Goal: Task Accomplishment & Management: Use online tool/utility

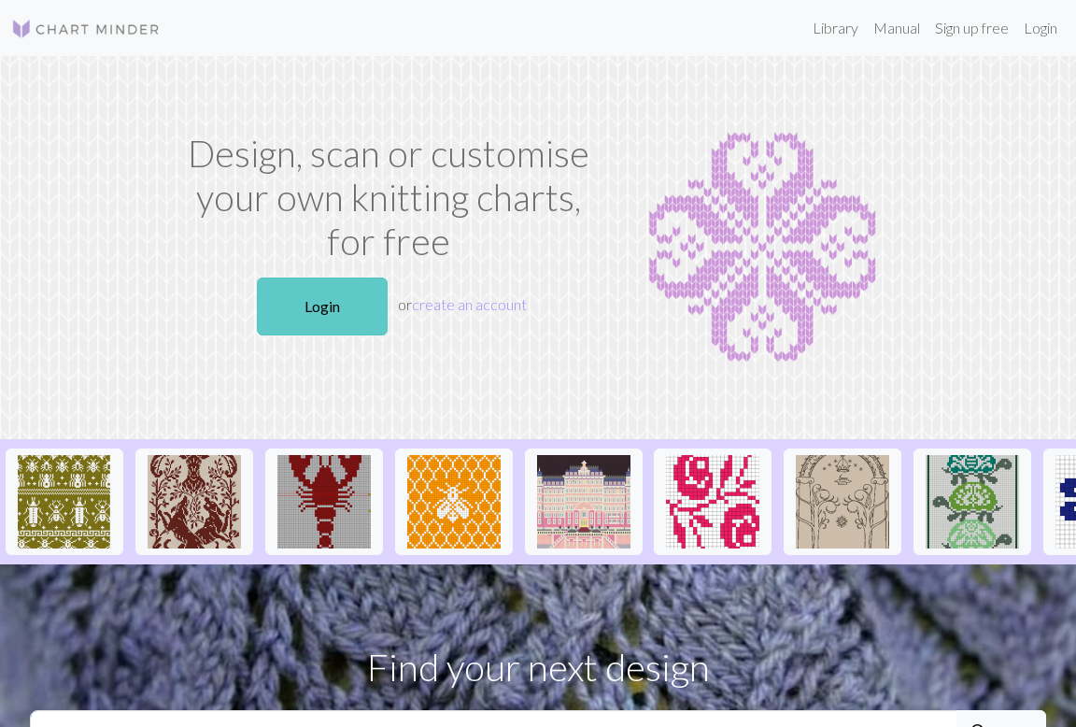
click at [332, 306] on link "Login" at bounding box center [322, 306] width 131 height 58
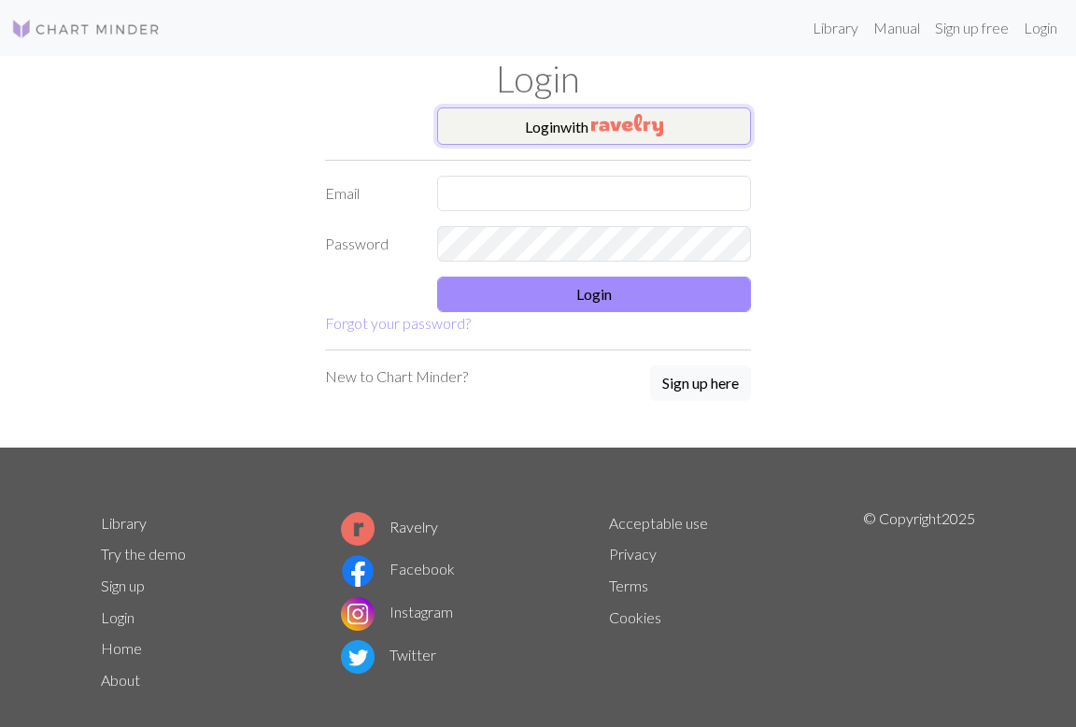
click at [628, 132] on img "button" at bounding box center [627, 125] width 72 height 22
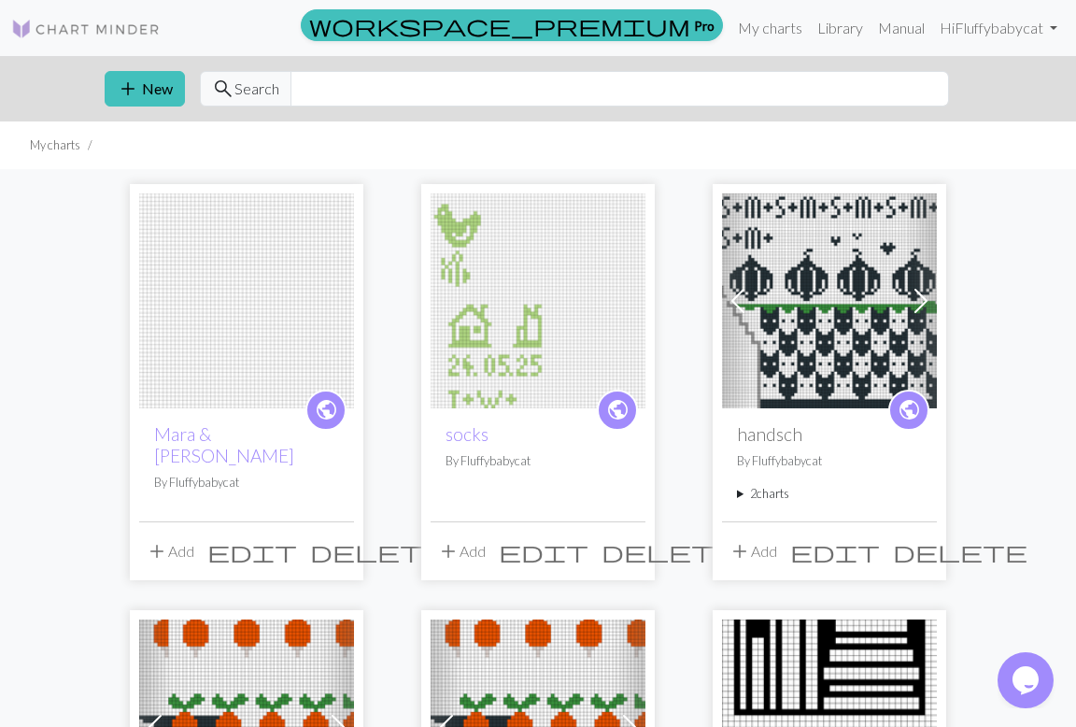
click at [249, 343] on img at bounding box center [246, 300] width 215 height 215
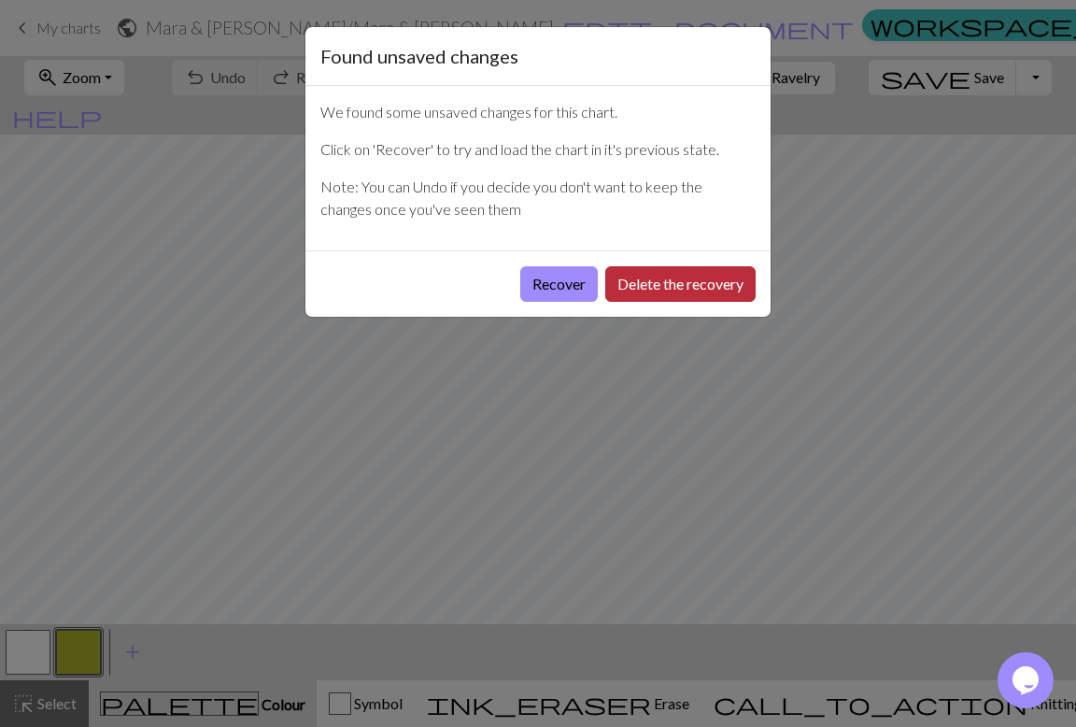
click at [624, 282] on button "Delete the recovery" at bounding box center [680, 284] width 150 height 36
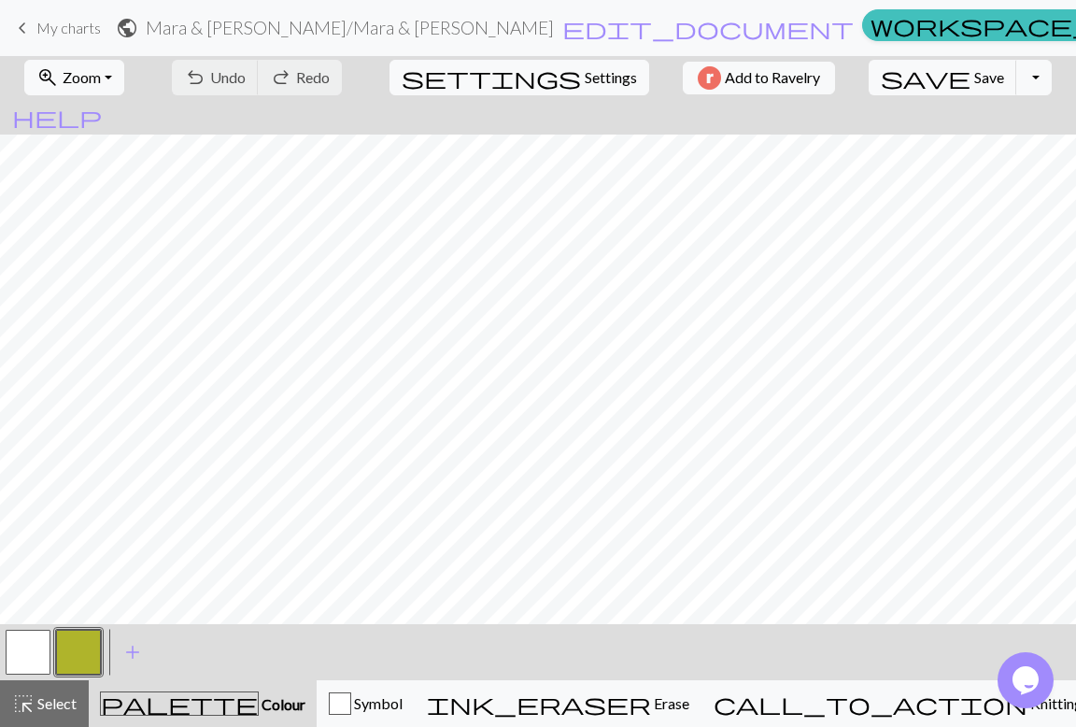
scroll to position [1054, 0]
click at [134, 652] on span "add" at bounding box center [132, 652] width 22 height 26
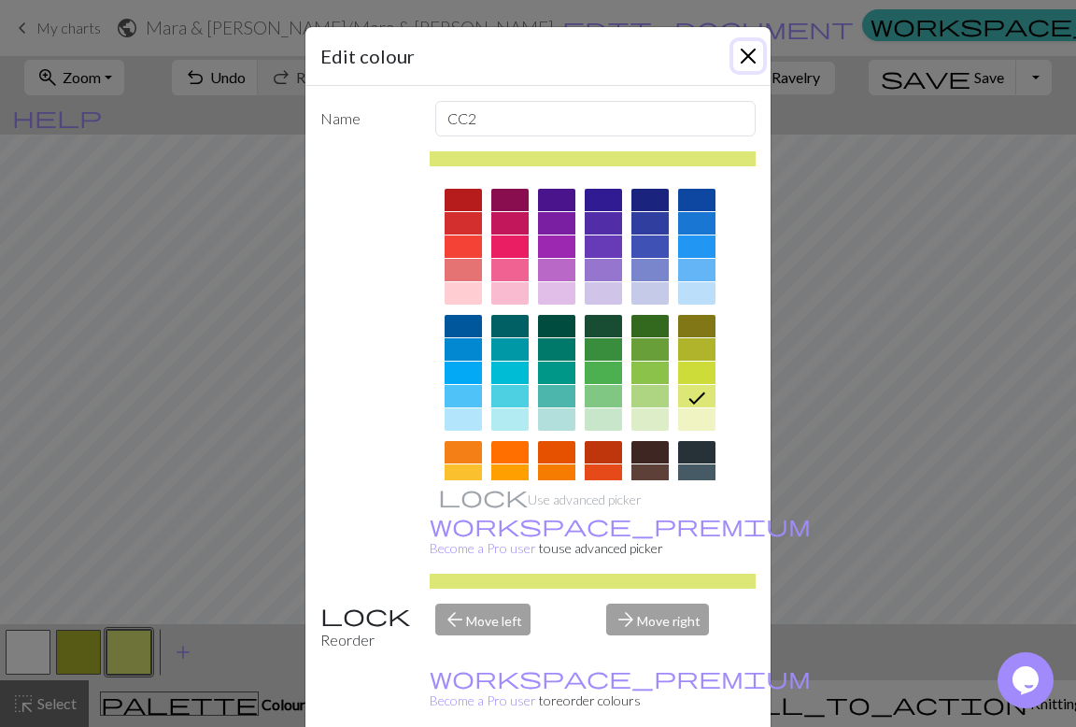
click at [749, 51] on button "Close" at bounding box center [748, 56] width 30 height 30
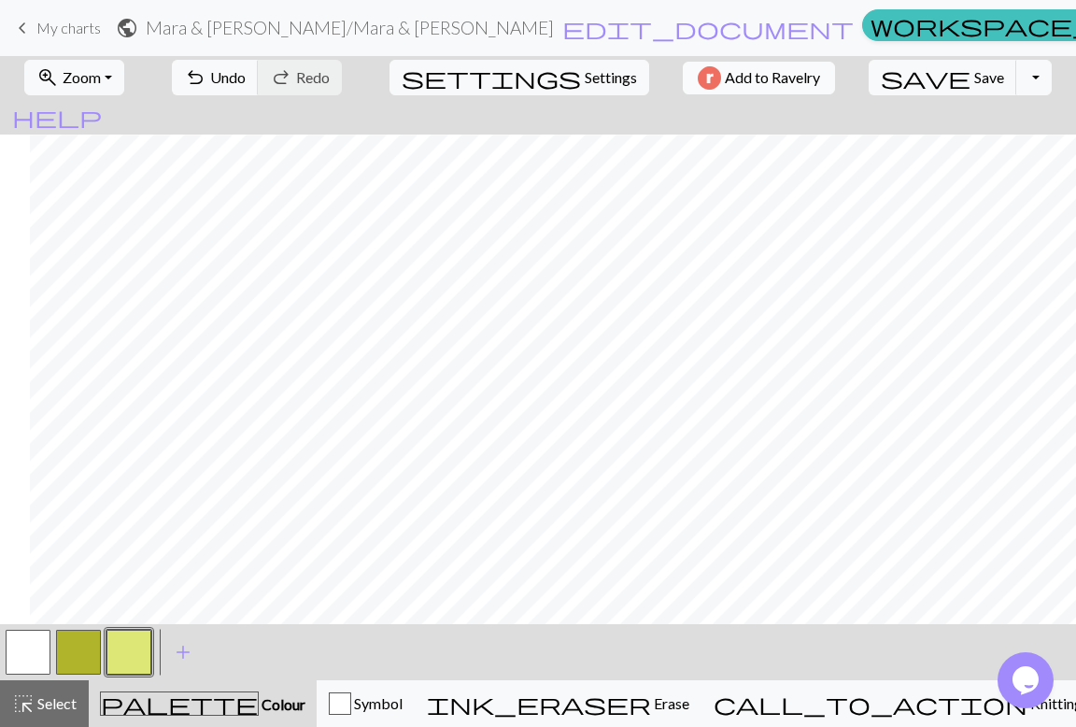
scroll to position [1054, 365]
click at [64, 35] on span "My charts" at bounding box center [68, 28] width 64 height 18
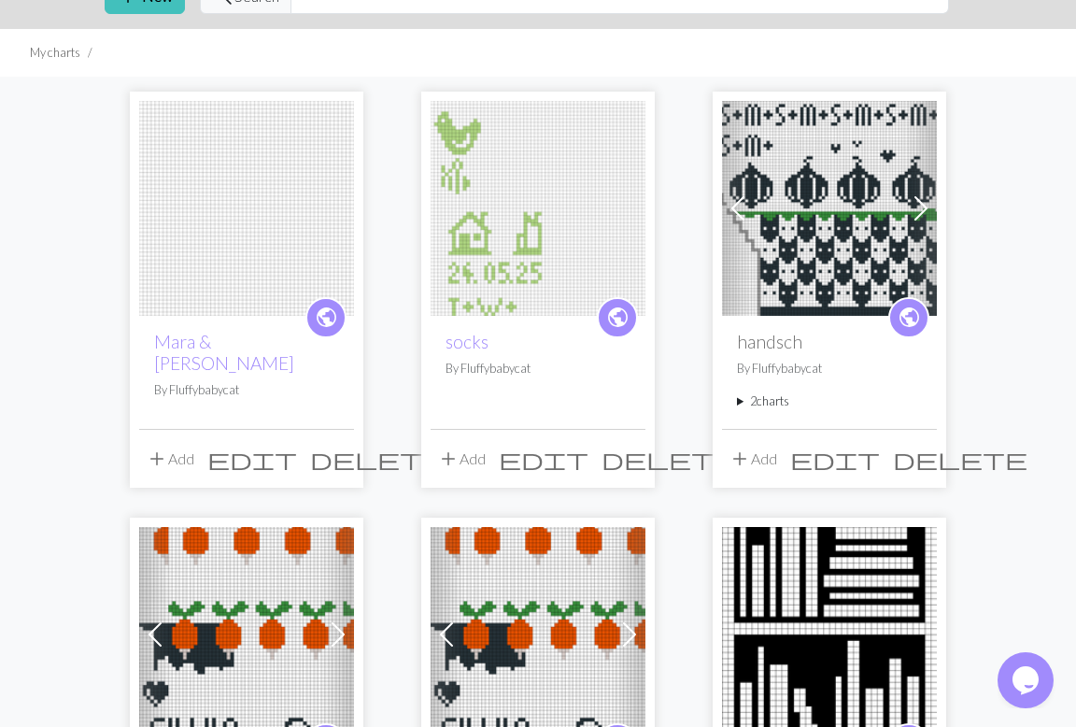
scroll to position [129, 0]
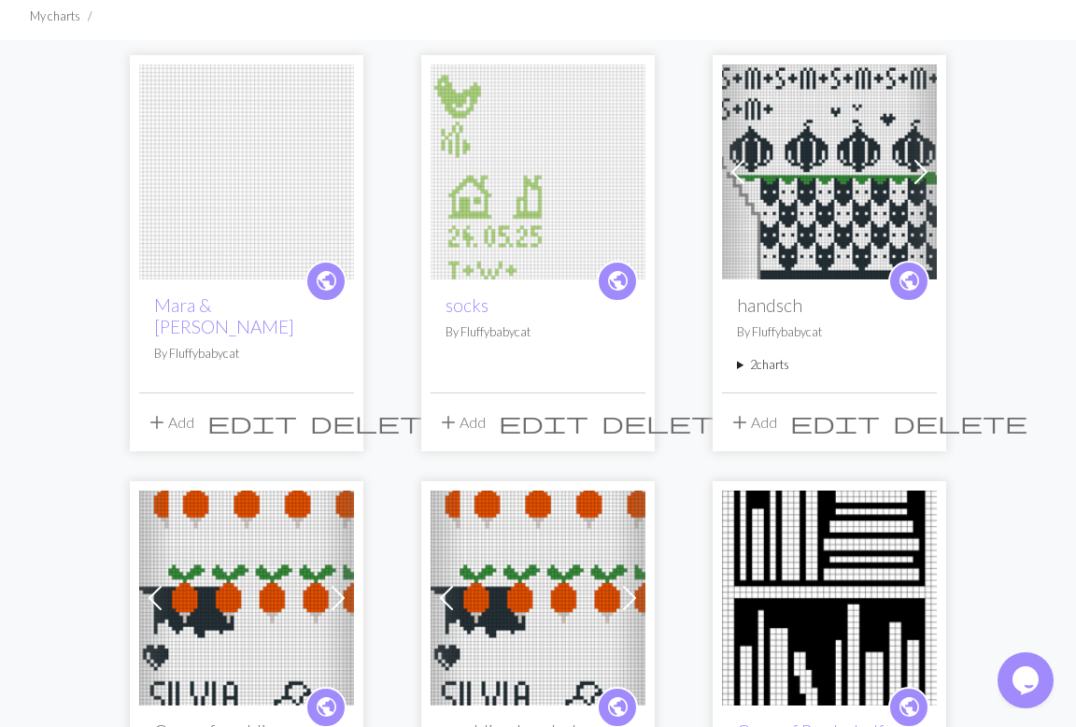
click at [208, 180] on img at bounding box center [246, 171] width 215 height 215
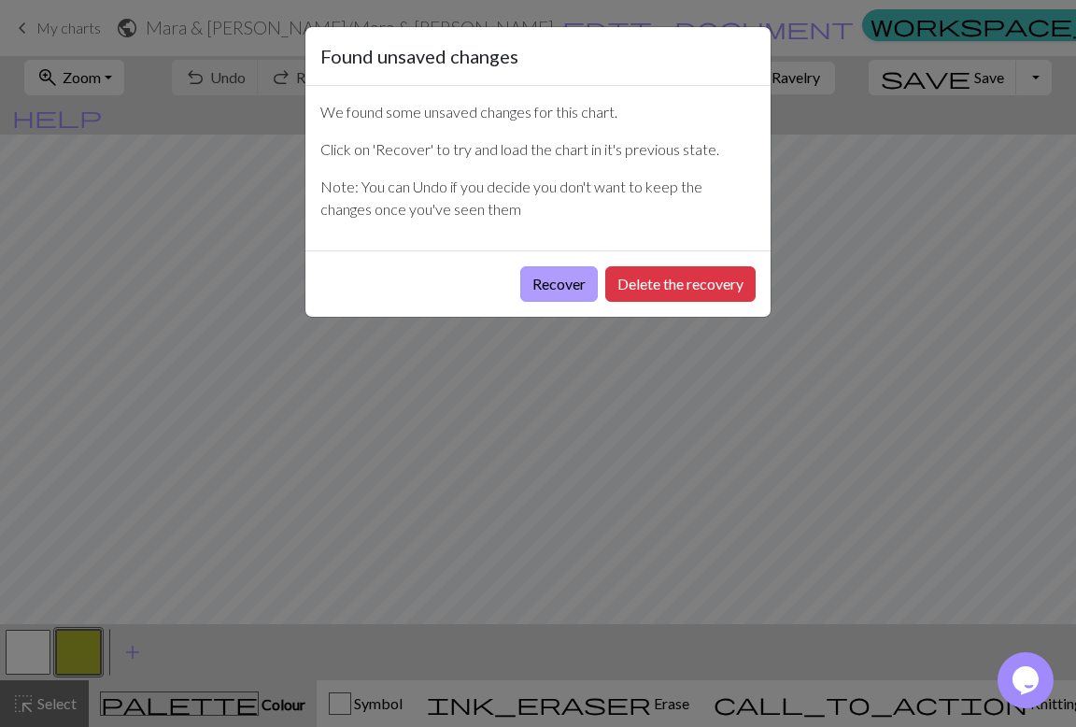
click at [556, 287] on button "Recover" at bounding box center [559, 284] width 78 height 36
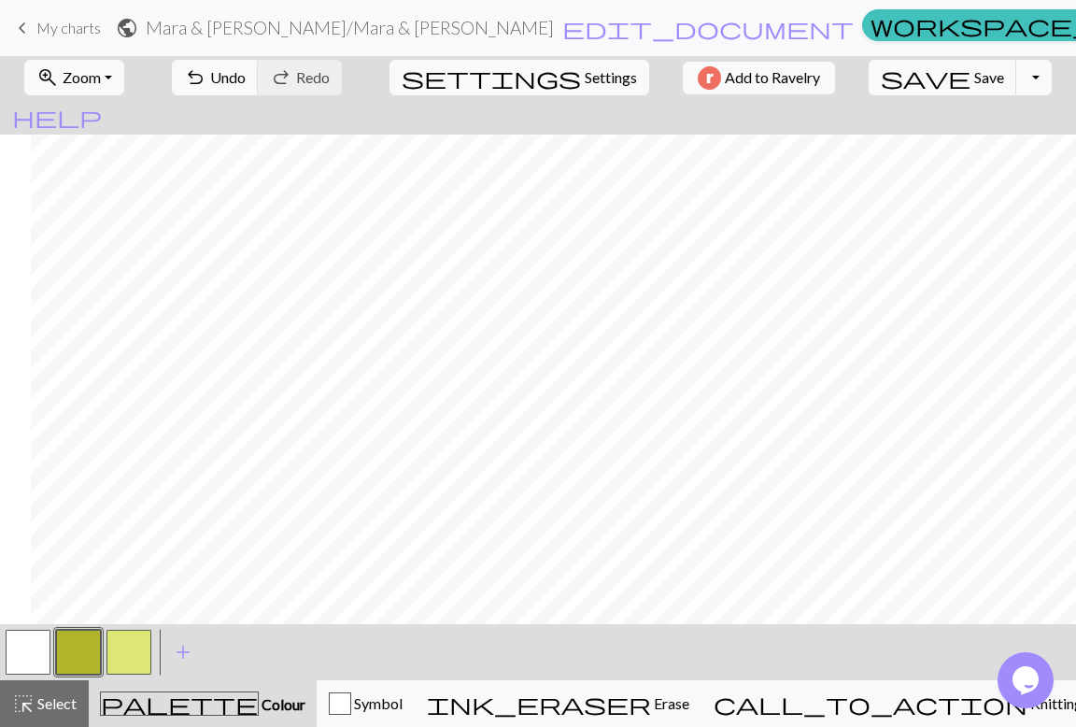
scroll to position [1054, 365]
click at [33, 642] on button "button" at bounding box center [28, 652] width 45 height 45
click at [92, 655] on button "button" at bounding box center [78, 652] width 45 height 45
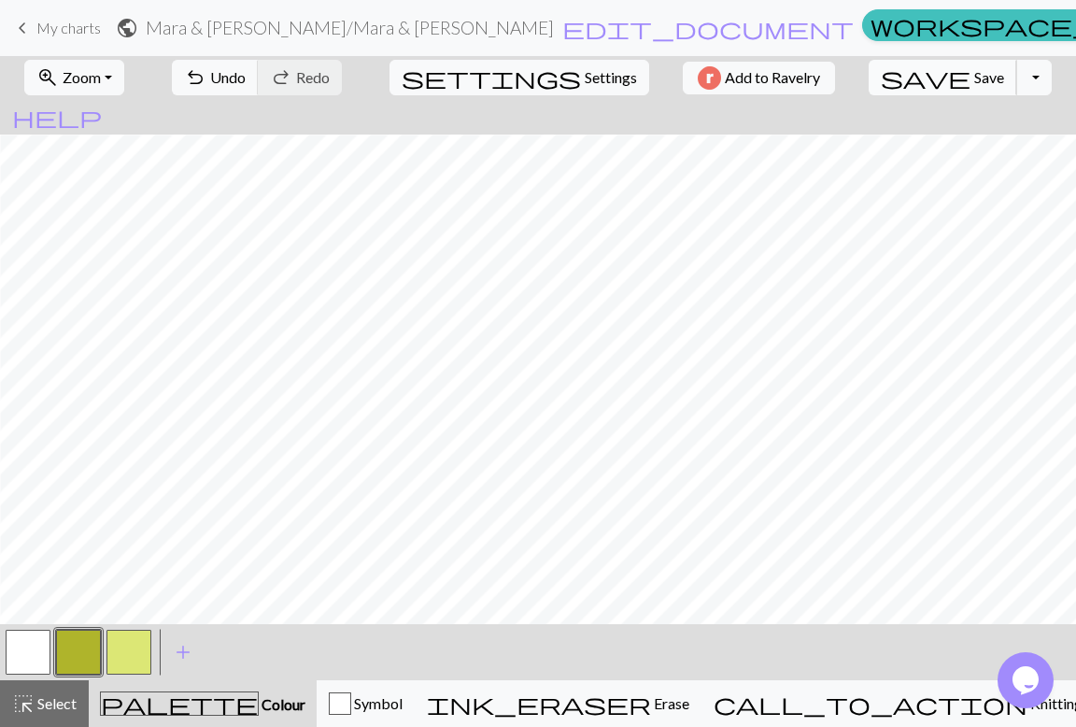
click at [903, 80] on span "save" at bounding box center [926, 77] width 90 height 26
click at [975, 81] on span "Save" at bounding box center [990, 77] width 30 height 18
